Goal: Complete application form: Complete application form

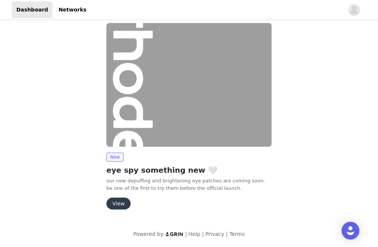
scroll to position [7, 0]
click at [112, 203] on button "View" at bounding box center [118, 204] width 24 height 12
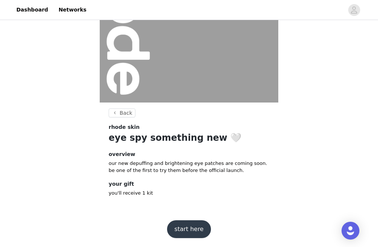
scroll to position [97, 0]
click at [182, 229] on button "start here" at bounding box center [189, 230] width 44 height 18
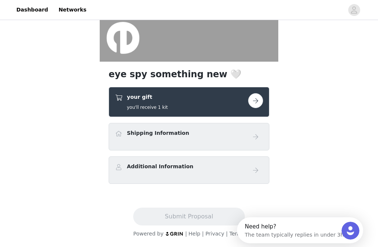
click at [133, 137] on h4 "Shipping Information" at bounding box center [158, 133] width 62 height 8
click at [261, 100] on button "button" at bounding box center [255, 100] width 15 height 15
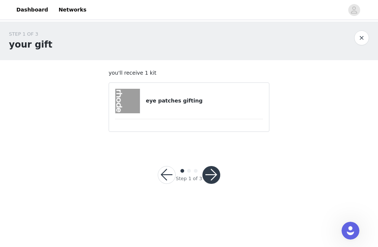
click at [211, 175] on button "button" at bounding box center [211, 175] width 18 height 18
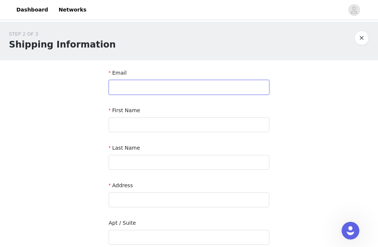
paste input "[EMAIL_ADDRESS][DOMAIN_NAME]"
type input "[EMAIL_ADDRESS][DOMAIN_NAME]"
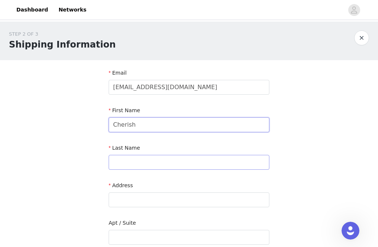
type input "Cherish"
type input "Hill"
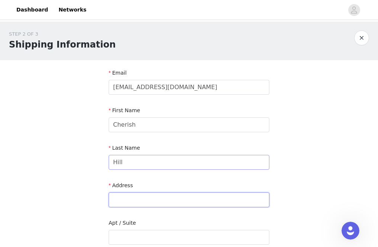
paste input "[STREET_ADDRESS]"
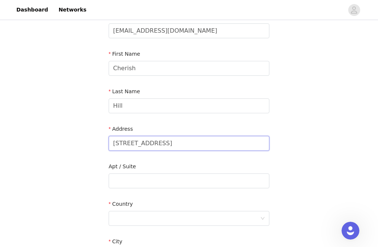
scroll to position [68, 0]
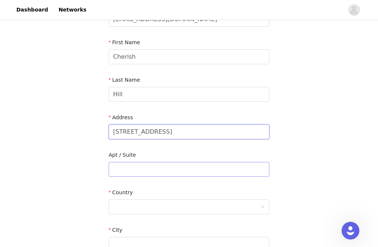
type input "[STREET_ADDRESS]"
click at [126, 169] on input "text" at bounding box center [189, 169] width 161 height 15
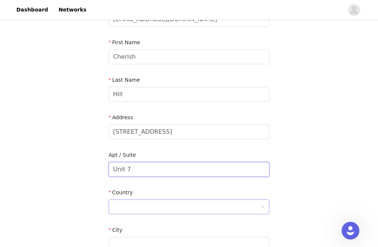
type input "Unit 7"
click at [159, 204] on div at bounding box center [186, 207] width 147 height 14
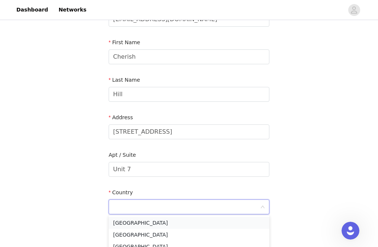
click at [138, 223] on li "[GEOGRAPHIC_DATA]" at bounding box center [189, 223] width 161 height 12
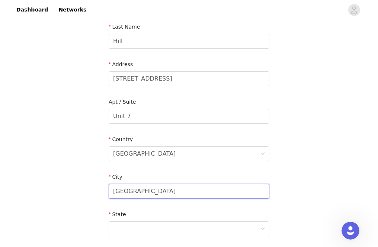
scroll to position [141, 0]
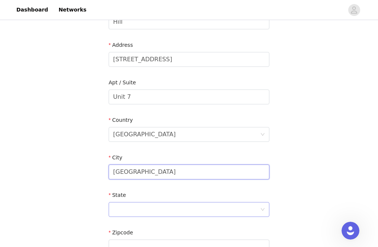
type input "[GEOGRAPHIC_DATA]"
click at [125, 207] on div at bounding box center [186, 210] width 147 height 14
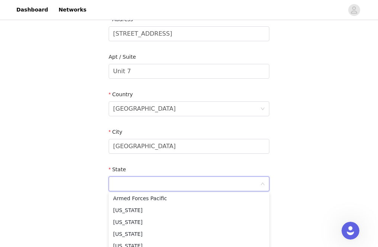
scroll to position [84, 0]
click at [124, 211] on li "[US_STATE]" at bounding box center [189, 211] width 161 height 12
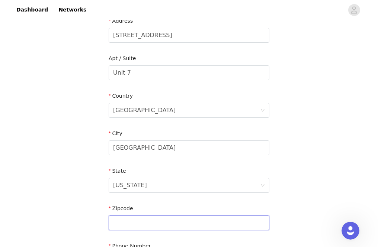
scroll to position [157, 0]
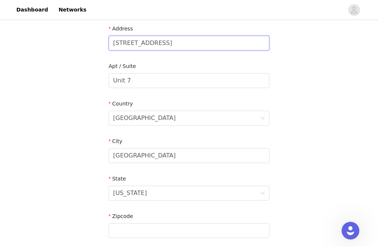
drag, startPoint x: 250, startPoint y: 41, endPoint x: 231, endPoint y: 42, distance: 18.2
click at [231, 42] on input "[STREET_ADDRESS]" at bounding box center [189, 43] width 161 height 15
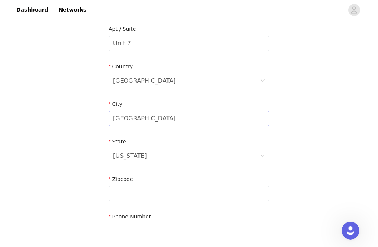
scroll to position [196, 0]
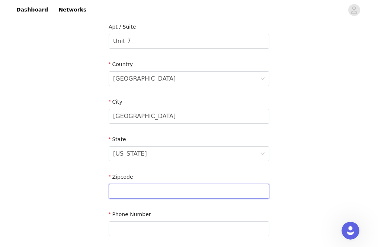
click at [128, 190] on input "text" at bounding box center [189, 191] width 161 height 15
paste input "91601"
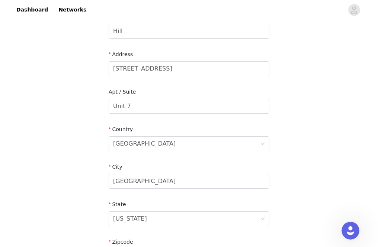
scroll to position [131, 0]
type input "91601"
drag, startPoint x: 247, startPoint y: 68, endPoint x: 164, endPoint y: 67, distance: 83.0
click at [164, 67] on input "[STREET_ADDRESS]" at bounding box center [189, 69] width 161 height 15
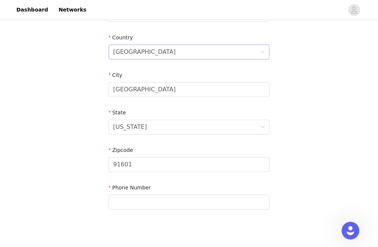
scroll to position [224, 0]
type input "[STREET_ADDRESS]"
paste input "[PHONE_NUMBER]"
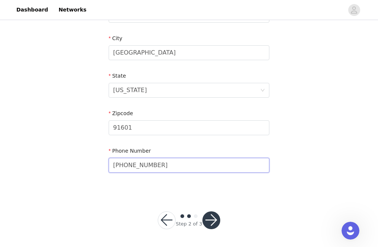
scroll to position [260, 0]
type input "[PHONE_NUMBER]"
click at [210, 222] on button "button" at bounding box center [211, 221] width 18 height 18
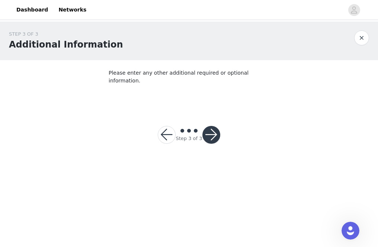
click at [209, 126] on button "button" at bounding box center [211, 135] width 18 height 18
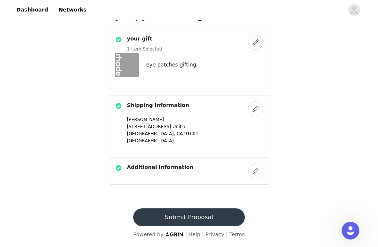
scroll to position [198, 0]
click at [196, 214] on button "Submit Proposal" at bounding box center [188, 217] width 111 height 18
